Goal: Find specific page/section: Find specific page/section

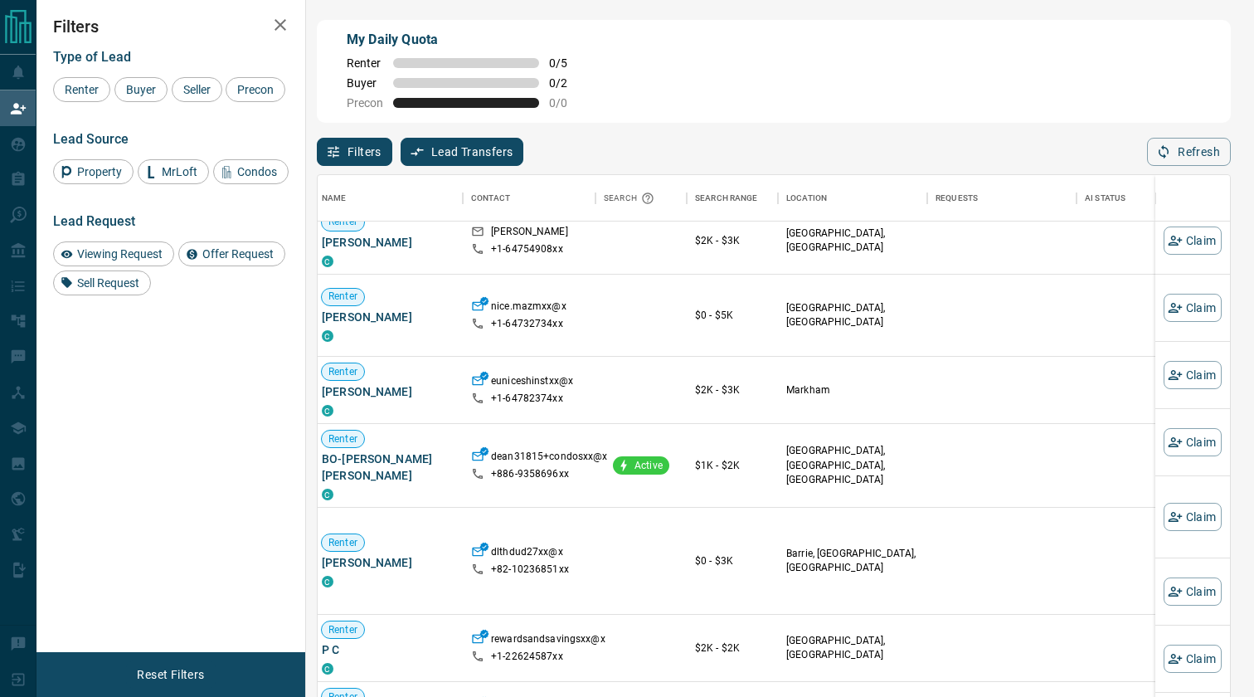
scroll to position [2067, 4]
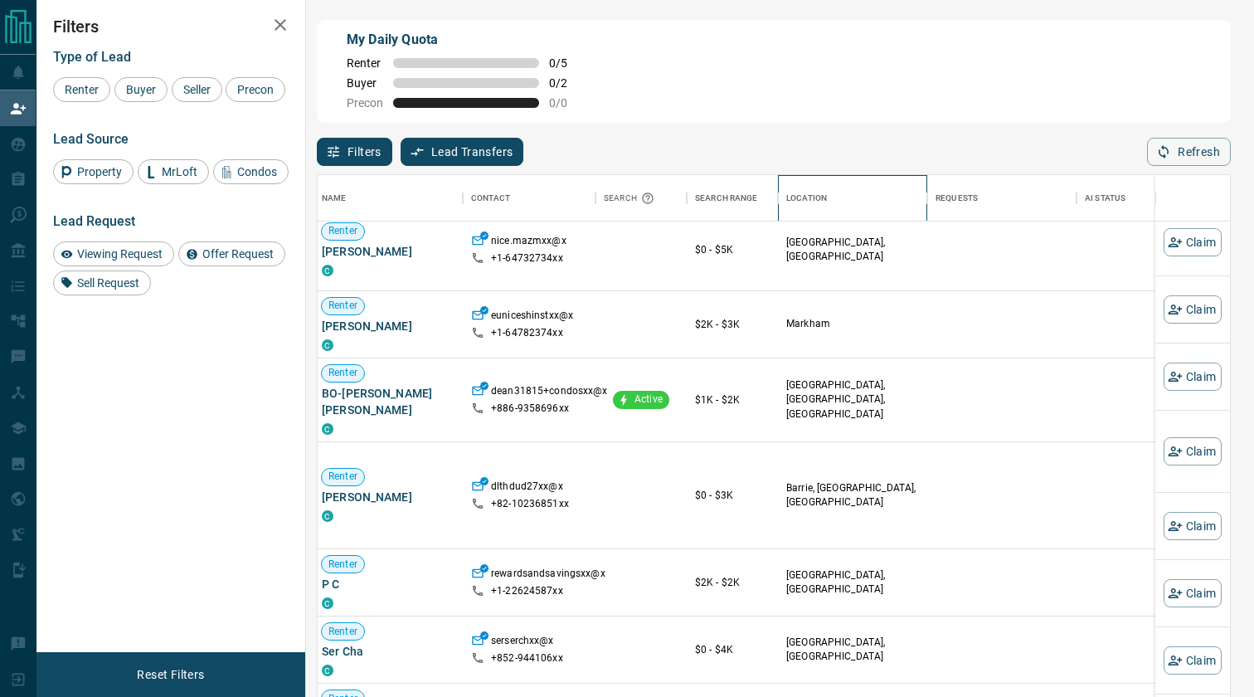
click at [836, 205] on div "Location" at bounding box center [852, 198] width 133 height 46
click at [809, 195] on div "Location" at bounding box center [806, 198] width 41 height 46
click at [912, 199] on div "Location" at bounding box center [852, 198] width 133 height 46
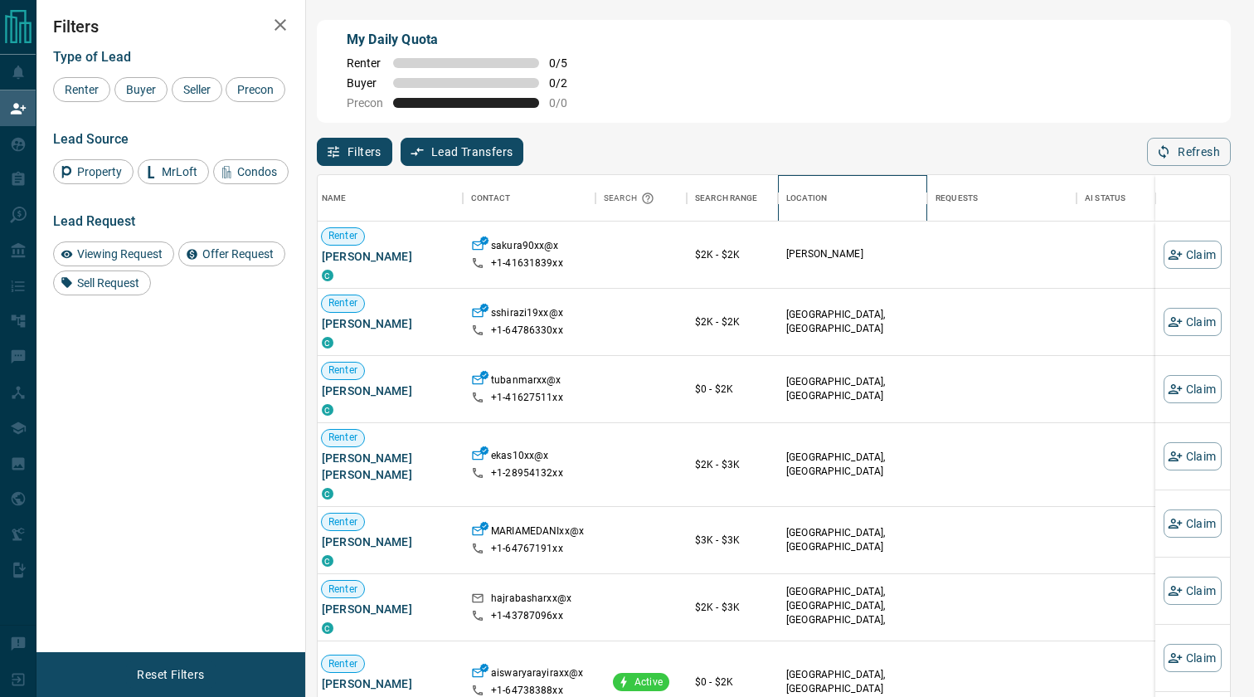
scroll to position [0, 4]
click at [355, 159] on button "Filters" at bounding box center [354, 152] width 75 height 28
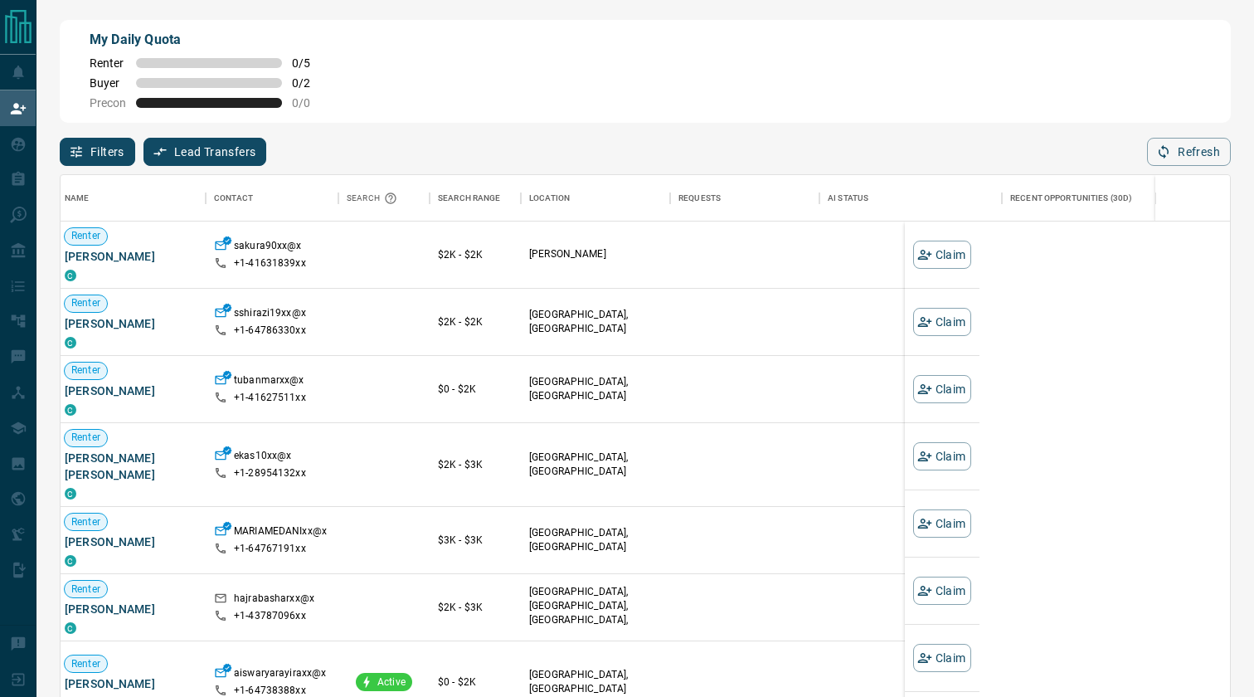
scroll to position [531, 1169]
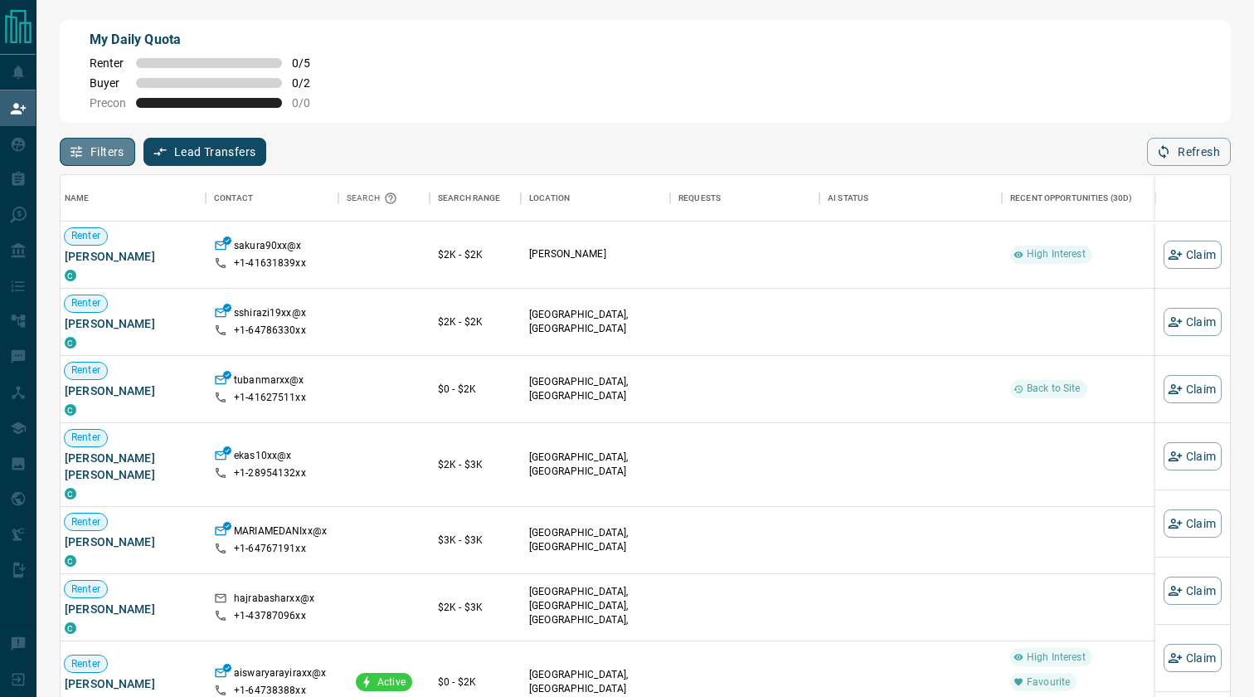
click at [105, 150] on button "Filters" at bounding box center [97, 152] width 75 height 28
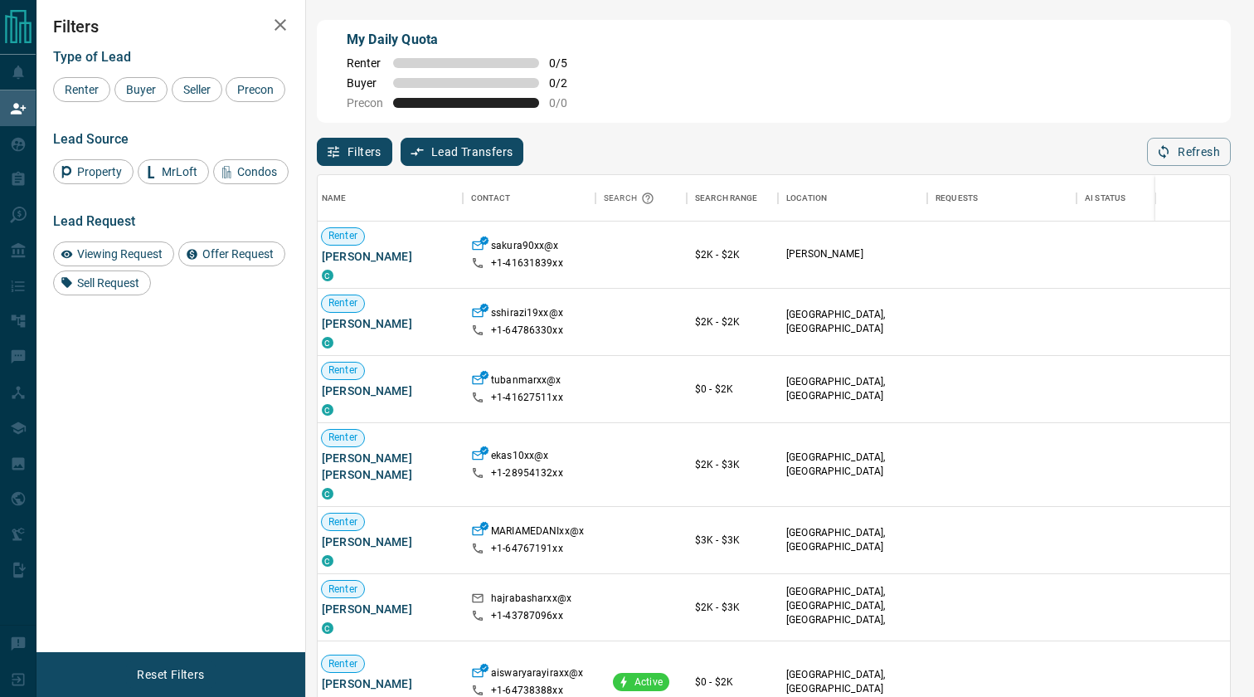
scroll to position [531, 912]
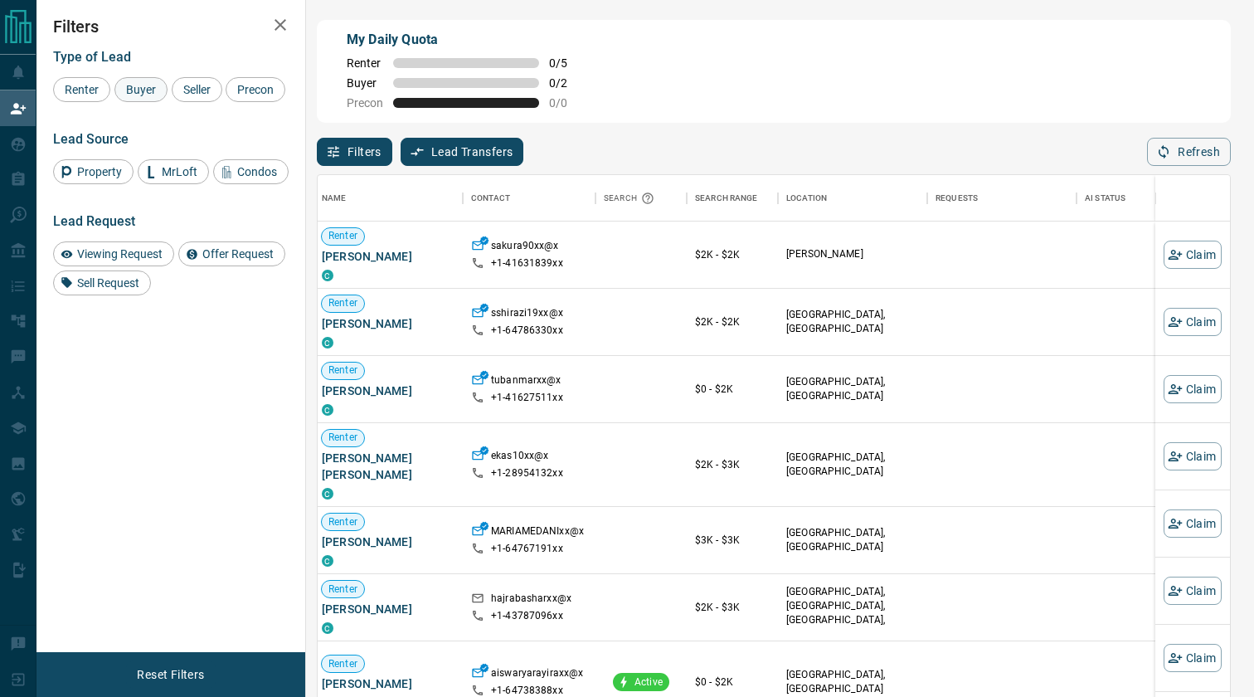
click at [140, 85] on span "Buyer" at bounding box center [140, 89] width 41 height 13
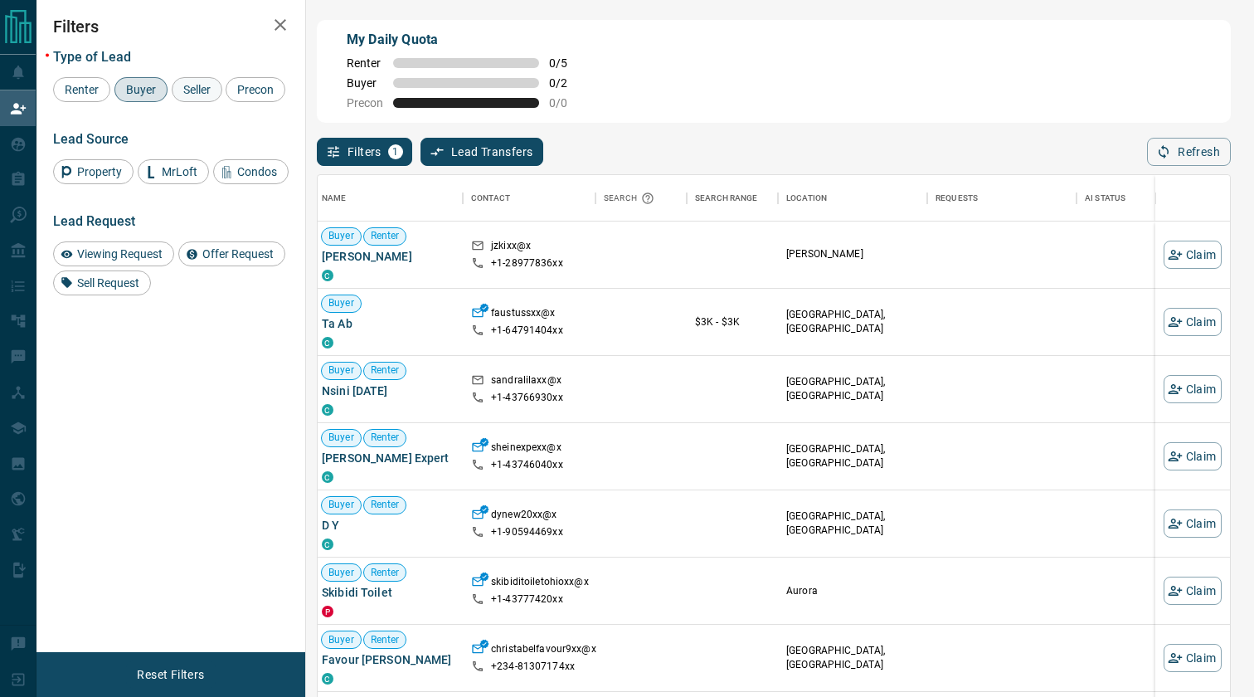
scroll to position [0, 4]
click at [205, 85] on span "Seller" at bounding box center [196, 89] width 39 height 13
click at [137, 90] on span "Buyer" at bounding box center [140, 89] width 41 height 13
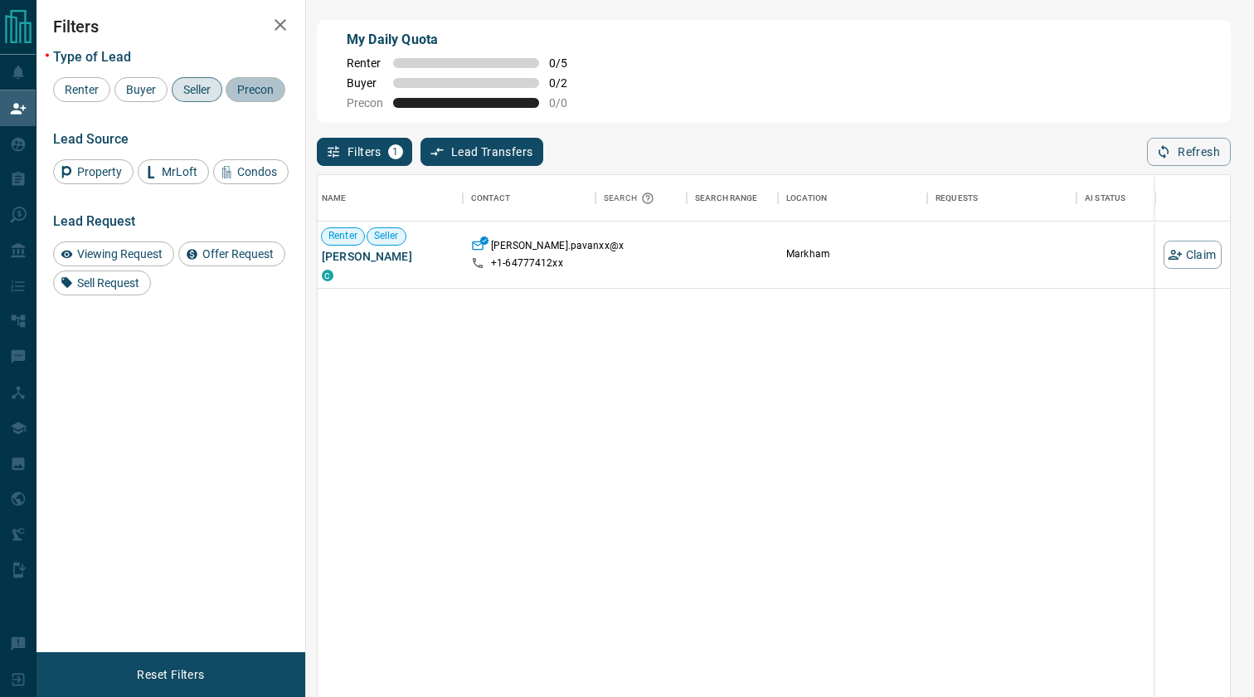
click at [277, 88] on span "Precon" at bounding box center [255, 89] width 48 height 13
click at [206, 86] on span "Seller" at bounding box center [196, 89] width 39 height 13
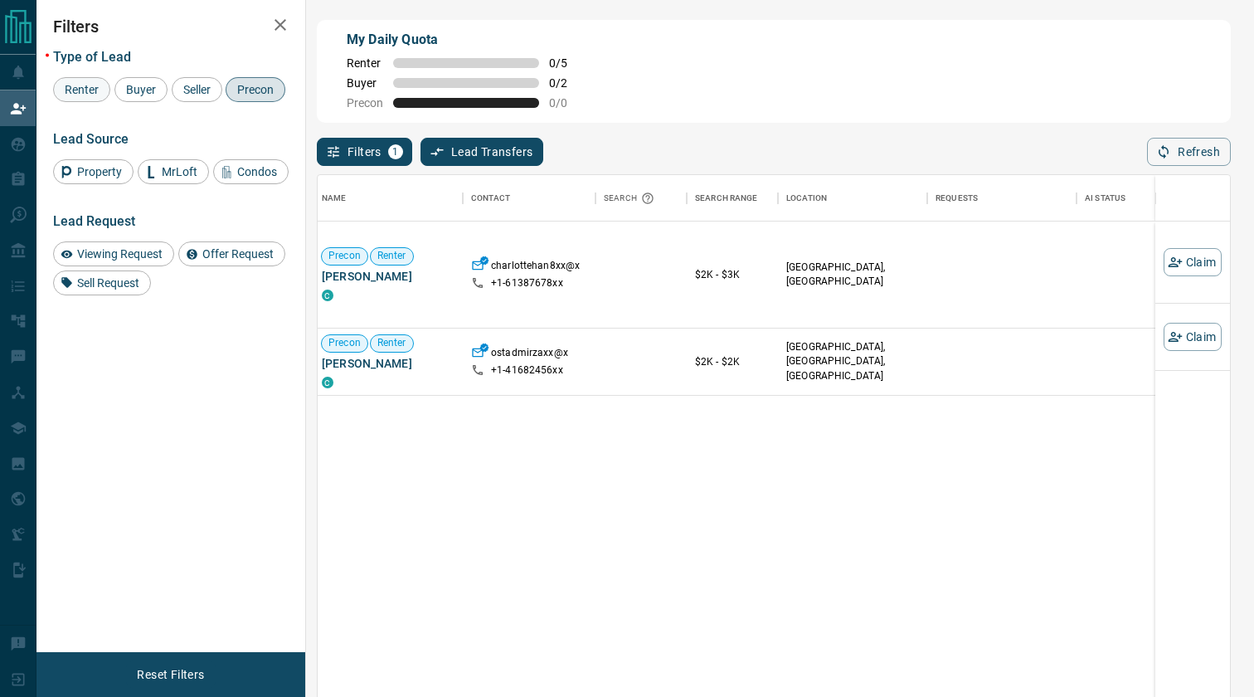
click at [79, 92] on span "Renter" at bounding box center [82, 89] width 46 height 13
click at [247, 88] on span "Precon" at bounding box center [255, 89] width 48 height 13
click at [47, 80] on div "Filters Type of Lead Renter Buyer Seller Precon Lead Source Property MrLoft Con…" at bounding box center [170, 326] width 269 height 652
click at [90, 83] on span "Renter" at bounding box center [82, 89] width 46 height 13
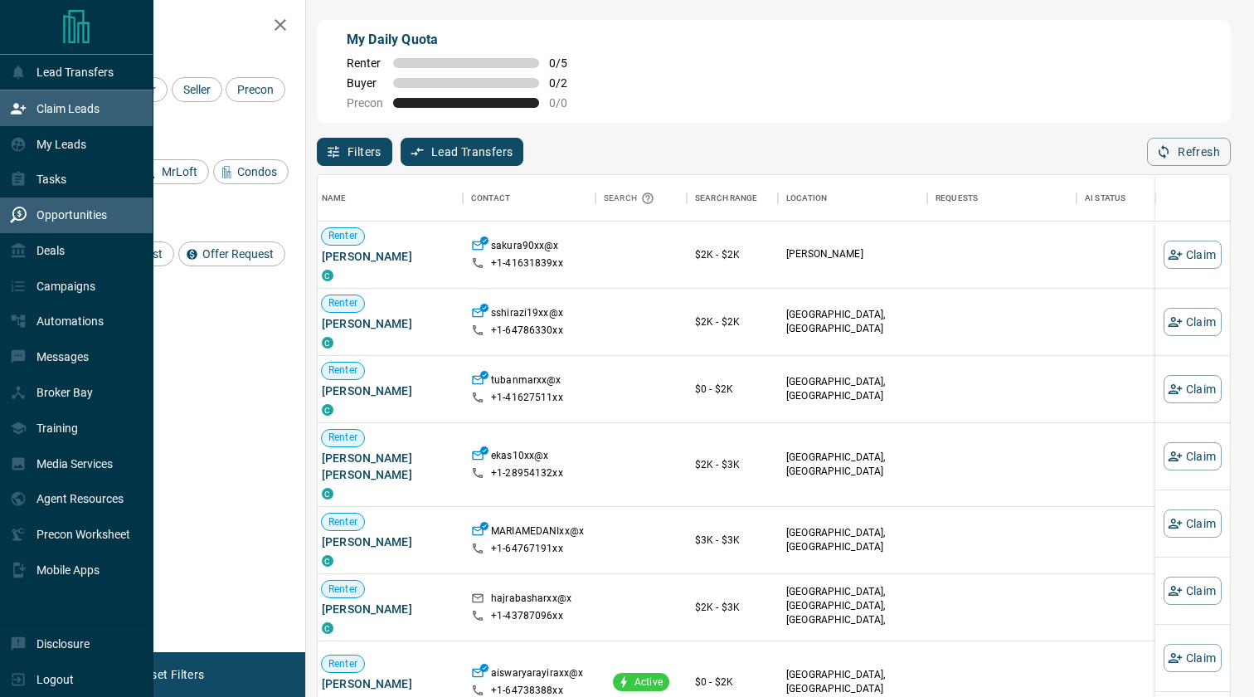
click at [57, 209] on p "Opportunities" at bounding box center [71, 214] width 70 height 13
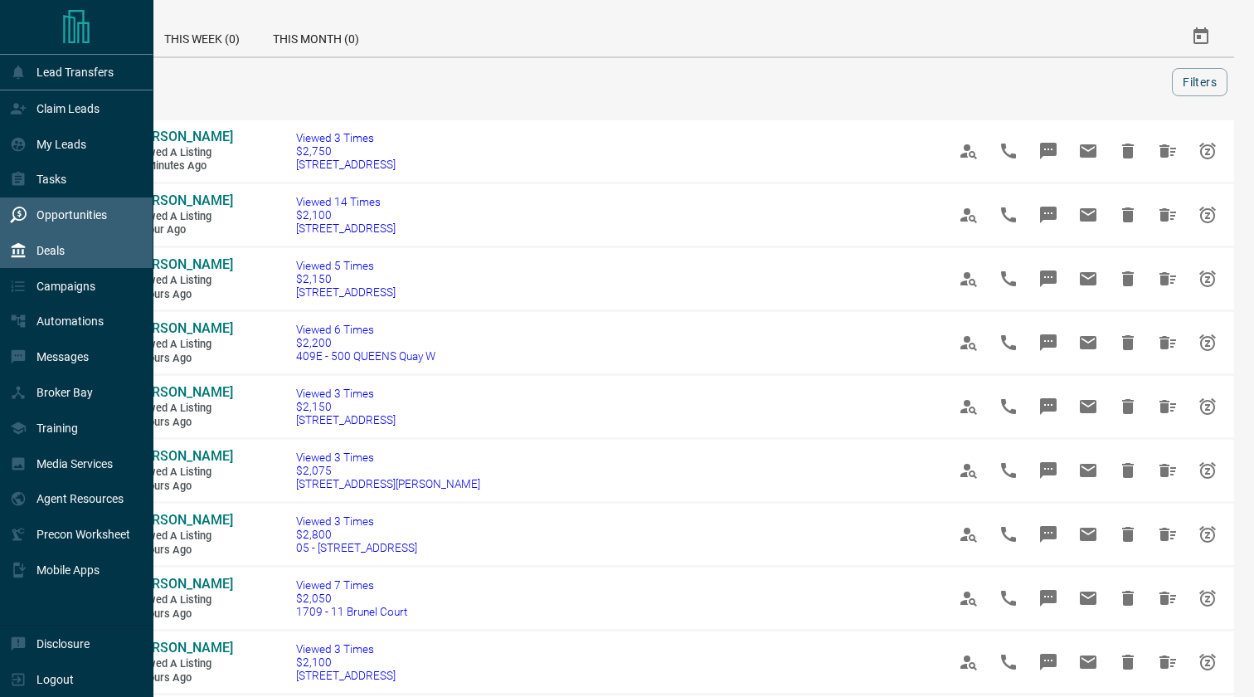
click at [95, 255] on div "Deals" at bounding box center [76, 251] width 153 height 36
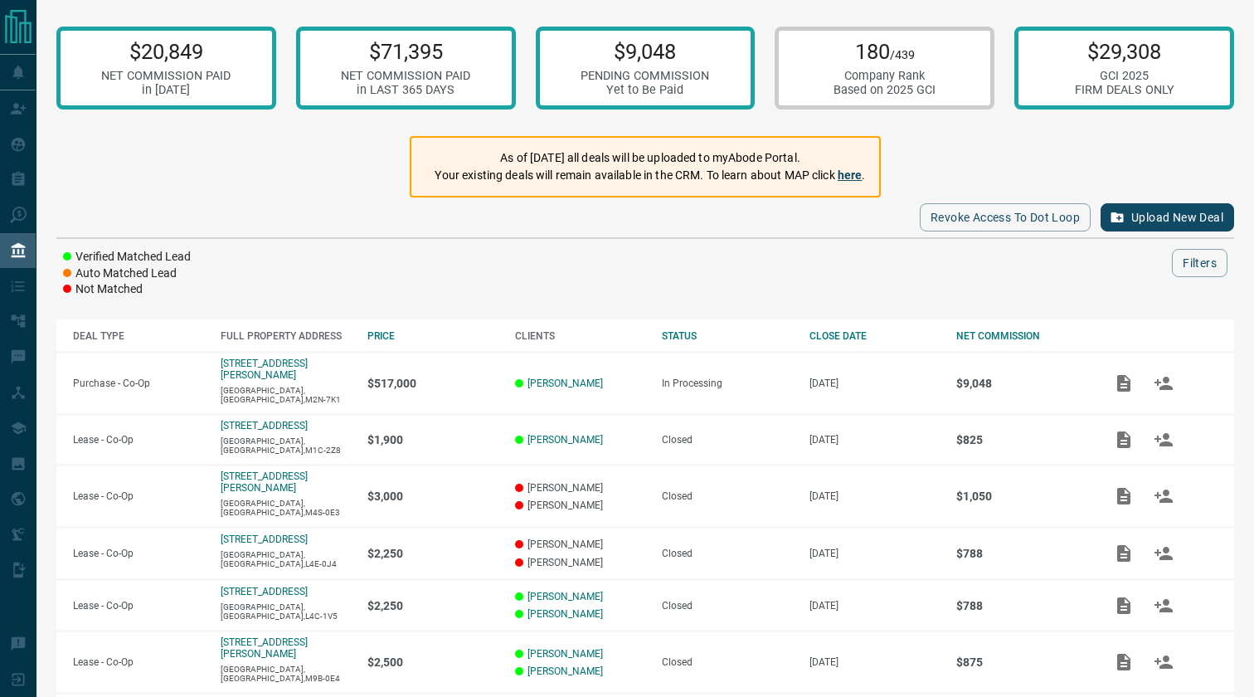
click at [862, 175] on link "here" at bounding box center [850, 174] width 25 height 13
